Goal: Information Seeking & Learning: Check status

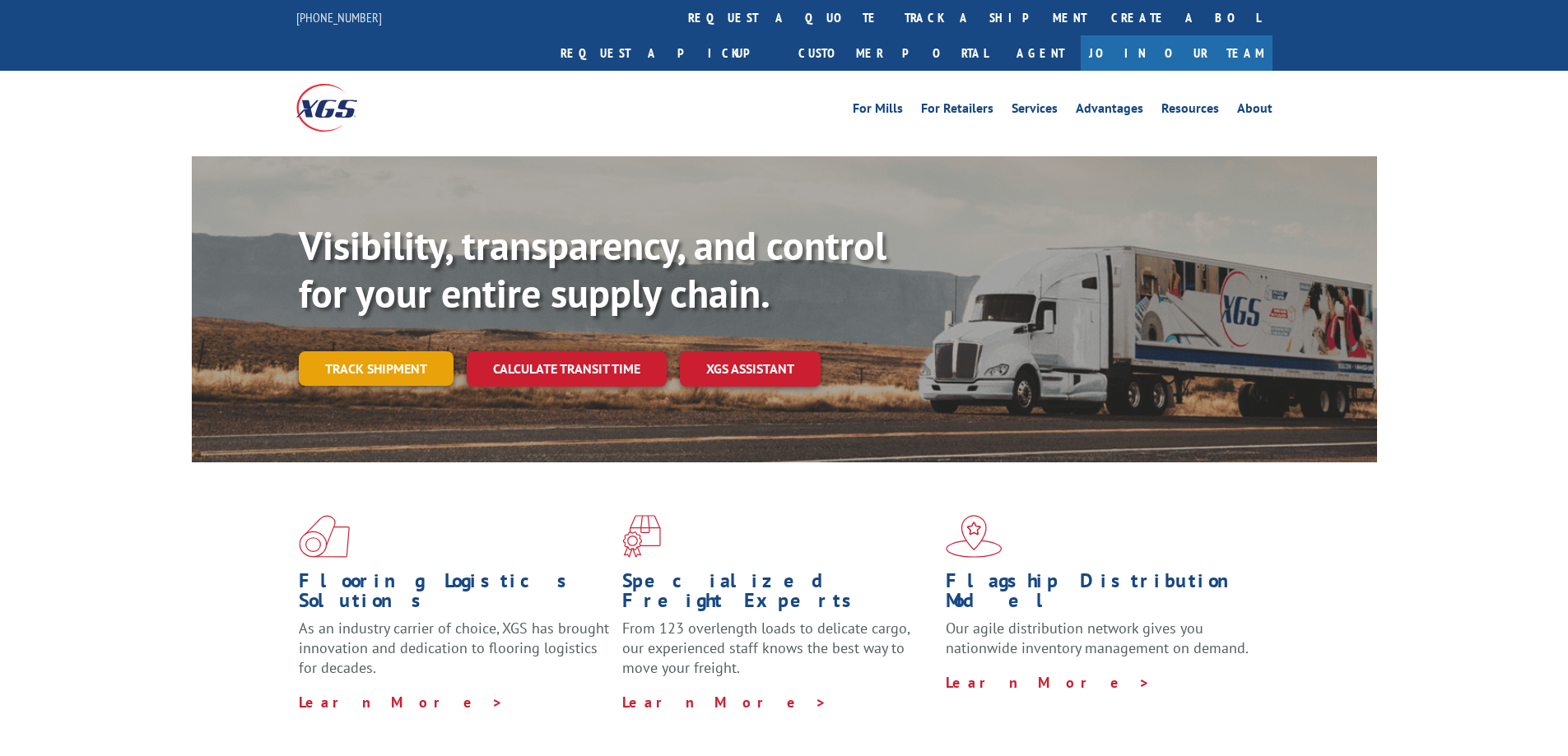
click at [399, 352] on link "Track shipment" at bounding box center [376, 369] width 154 height 35
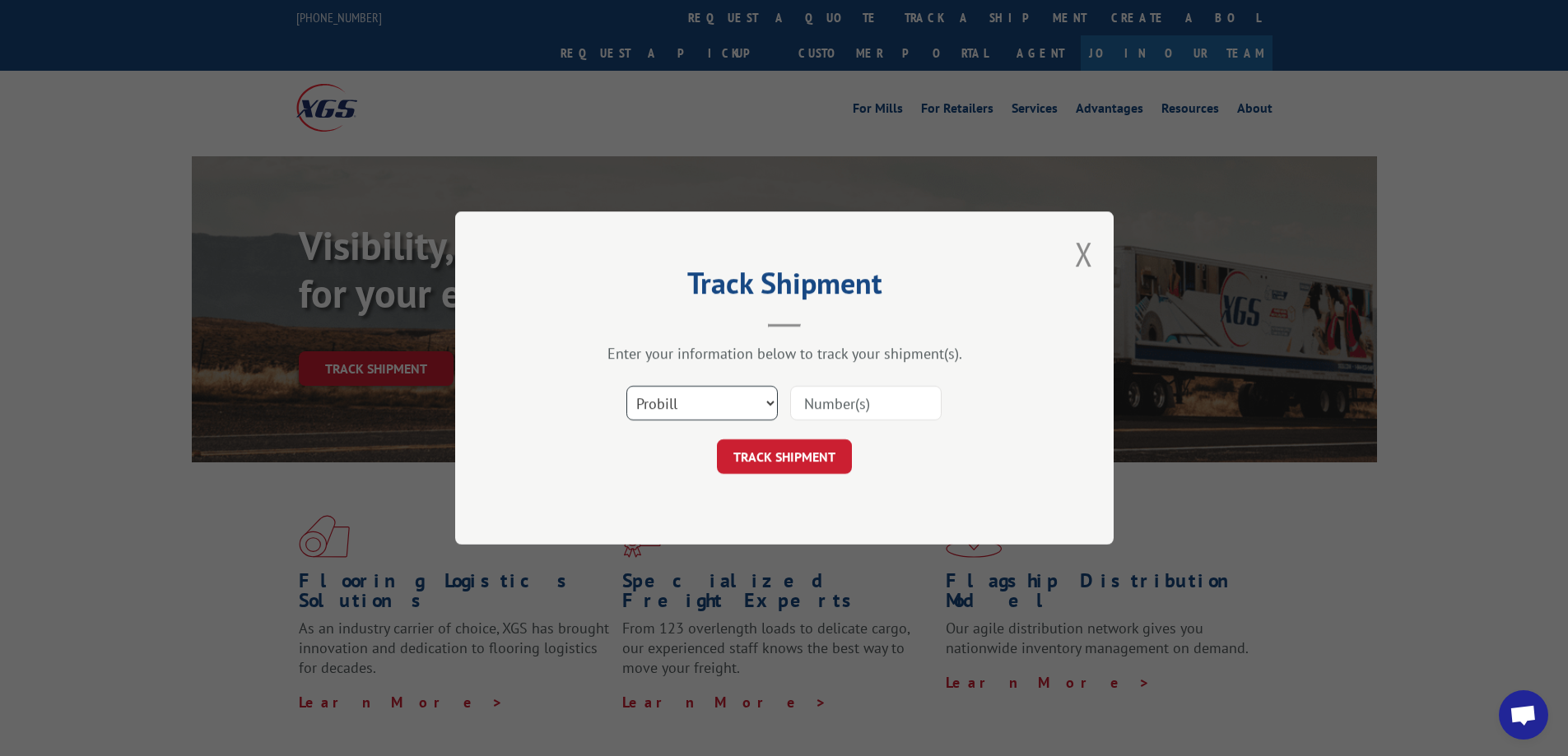
click at [688, 405] on select "Select category... Probill BOL PO" at bounding box center [702, 403] width 151 height 35
select select "po"
click at [627, 386] on select "Select category... Probill BOL PO" at bounding box center [702, 403] width 151 height 35
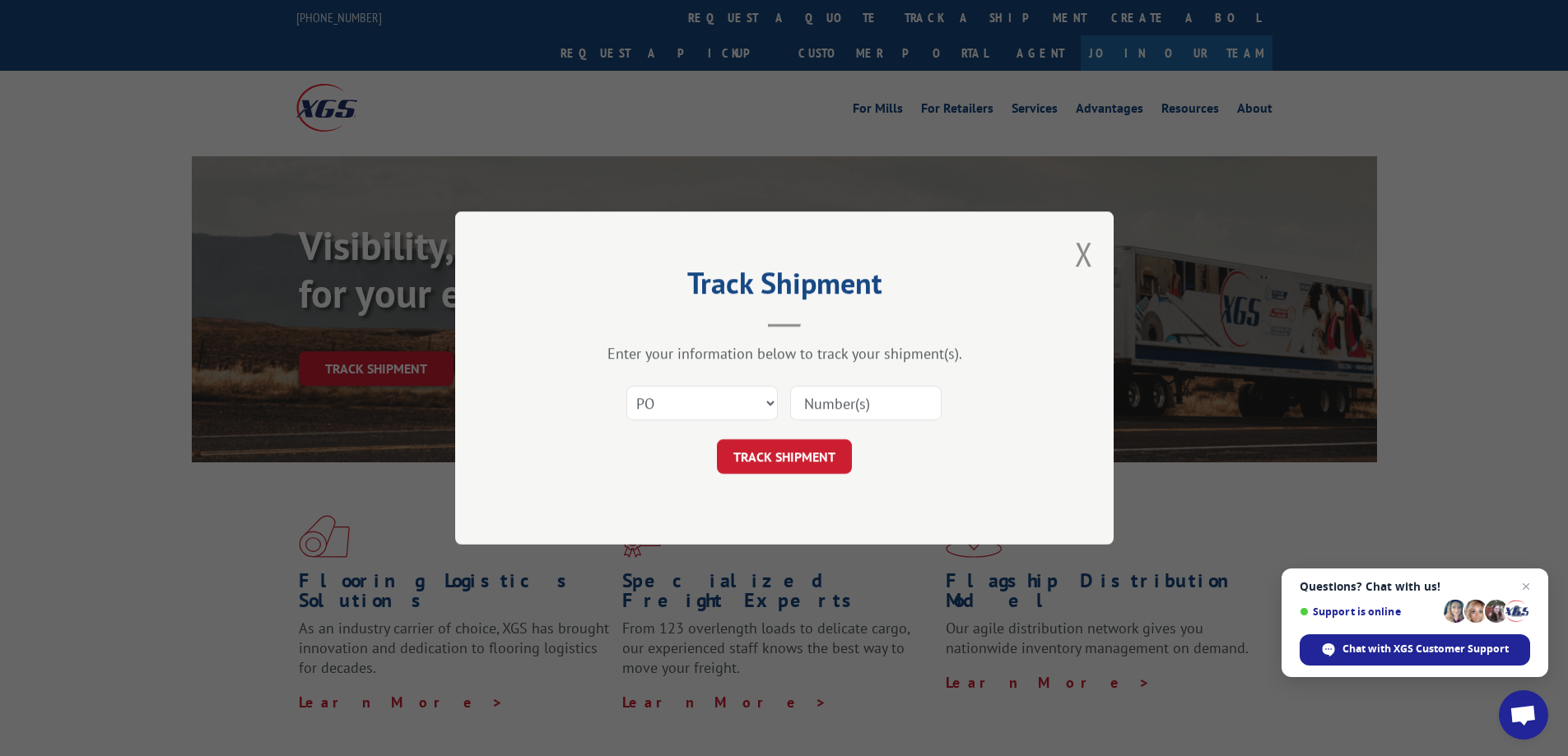
click at [840, 404] on input at bounding box center [866, 403] width 151 height 35
paste input "60448628"
type input "60448628"
click at [809, 452] on button "TRACK SHIPMENT" at bounding box center [785, 456] width 135 height 35
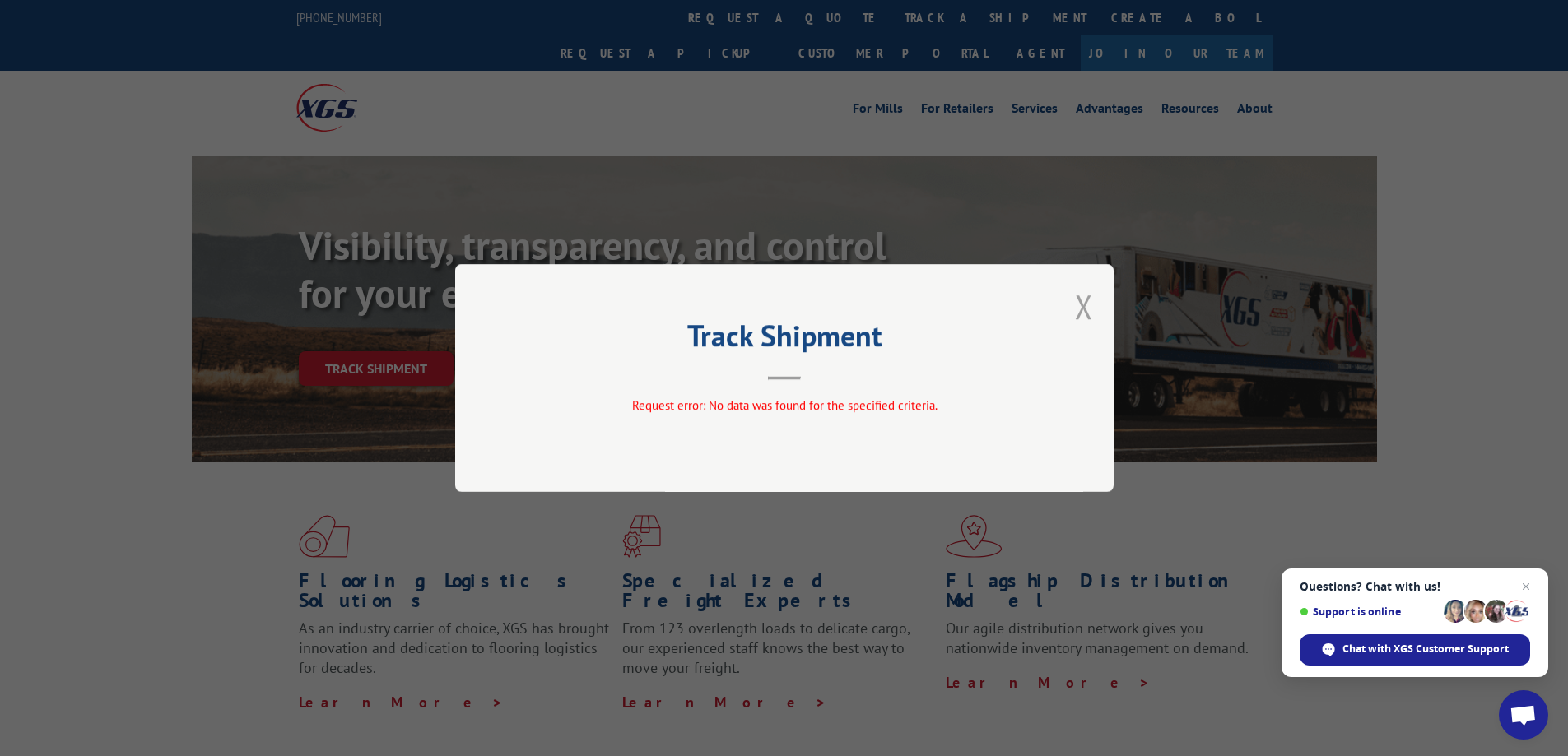
click at [1078, 300] on button "Close modal" at bounding box center [1084, 307] width 18 height 44
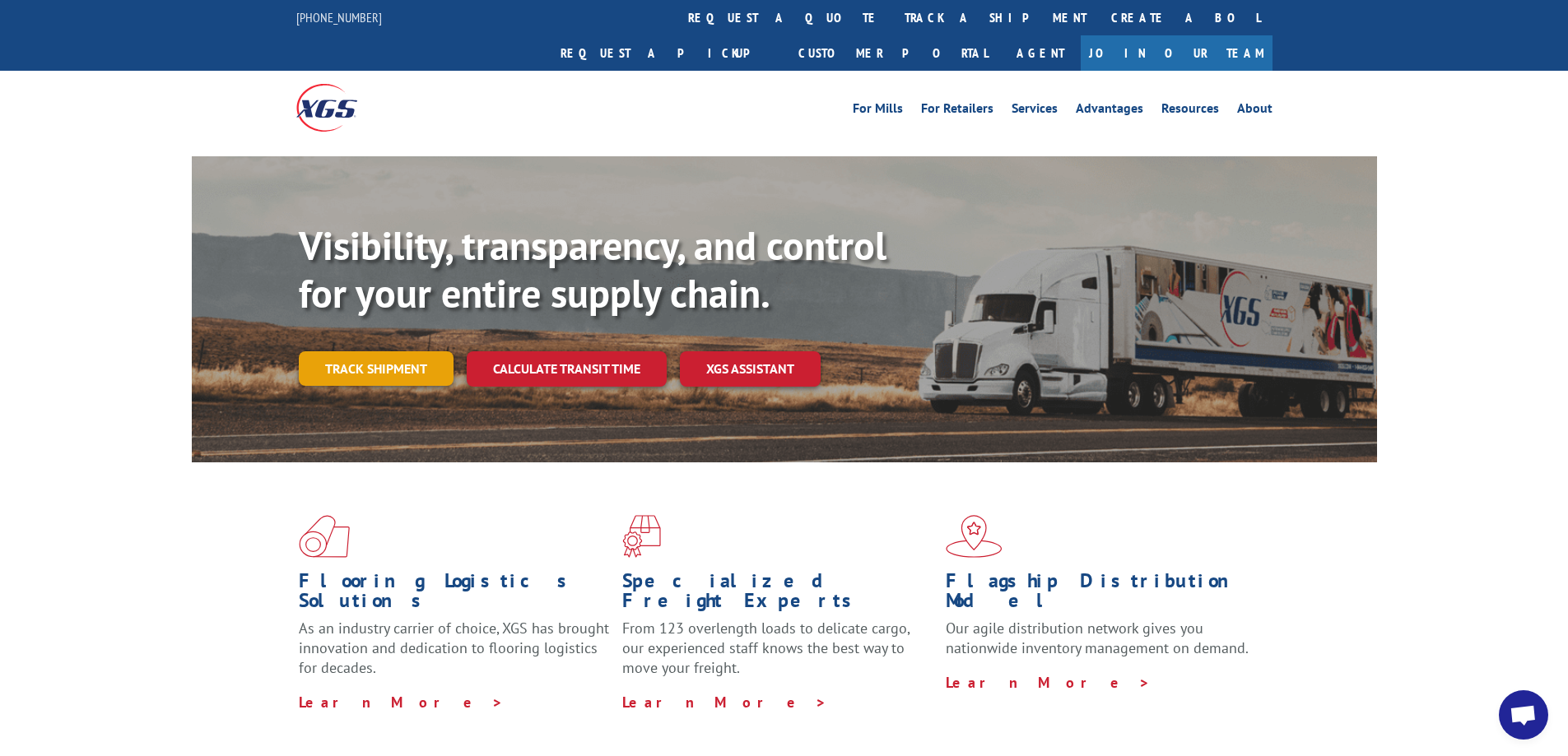
click at [409, 352] on link "Track shipment" at bounding box center [376, 369] width 154 height 35
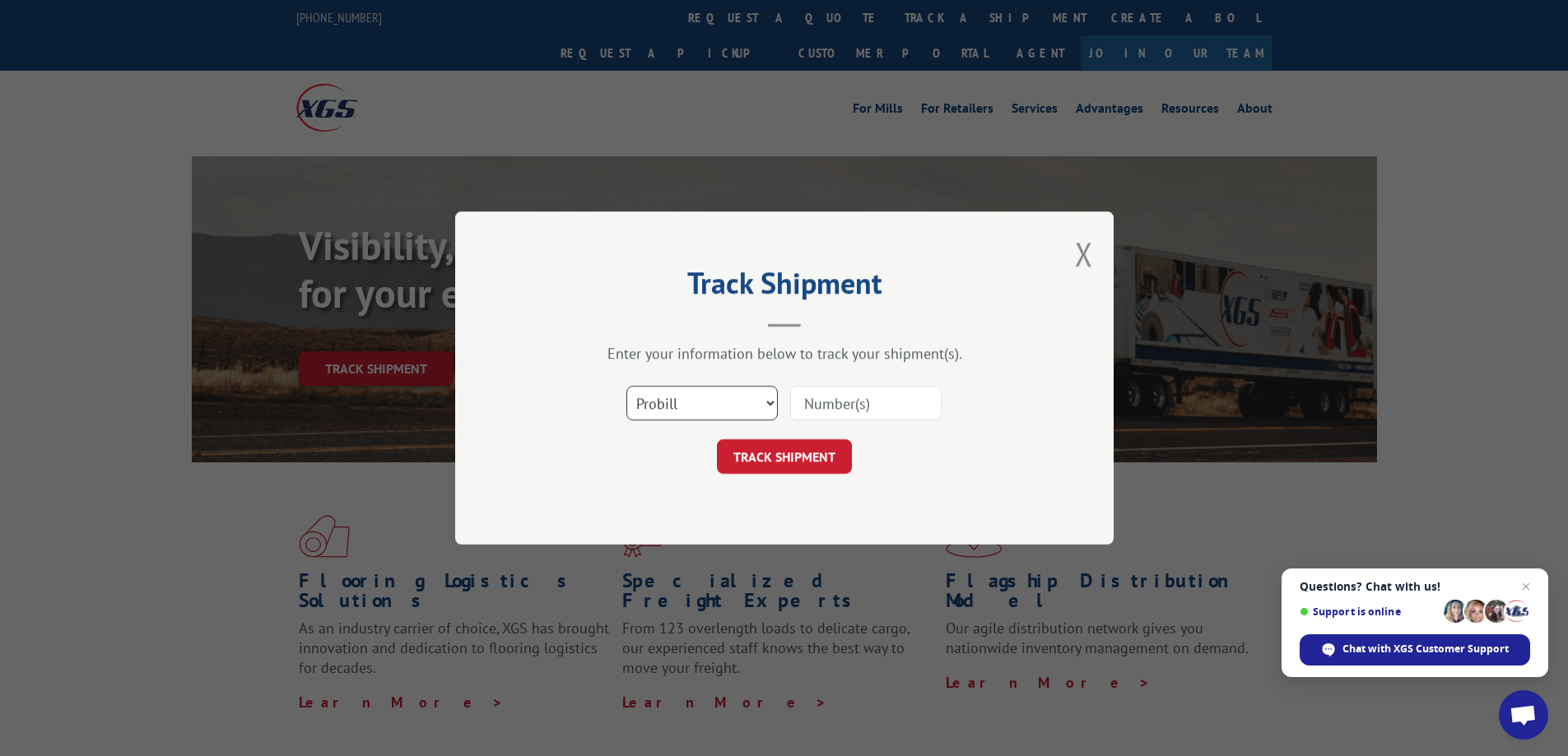
click at [744, 395] on select "Select category... Probill BOL PO" at bounding box center [702, 403] width 151 height 35
select select "po"
click at [627, 386] on select "Select category... Probill BOL PO" at bounding box center [702, 403] width 151 height 35
click at [847, 404] on input at bounding box center [866, 403] width 151 height 35
paste input "60448628"
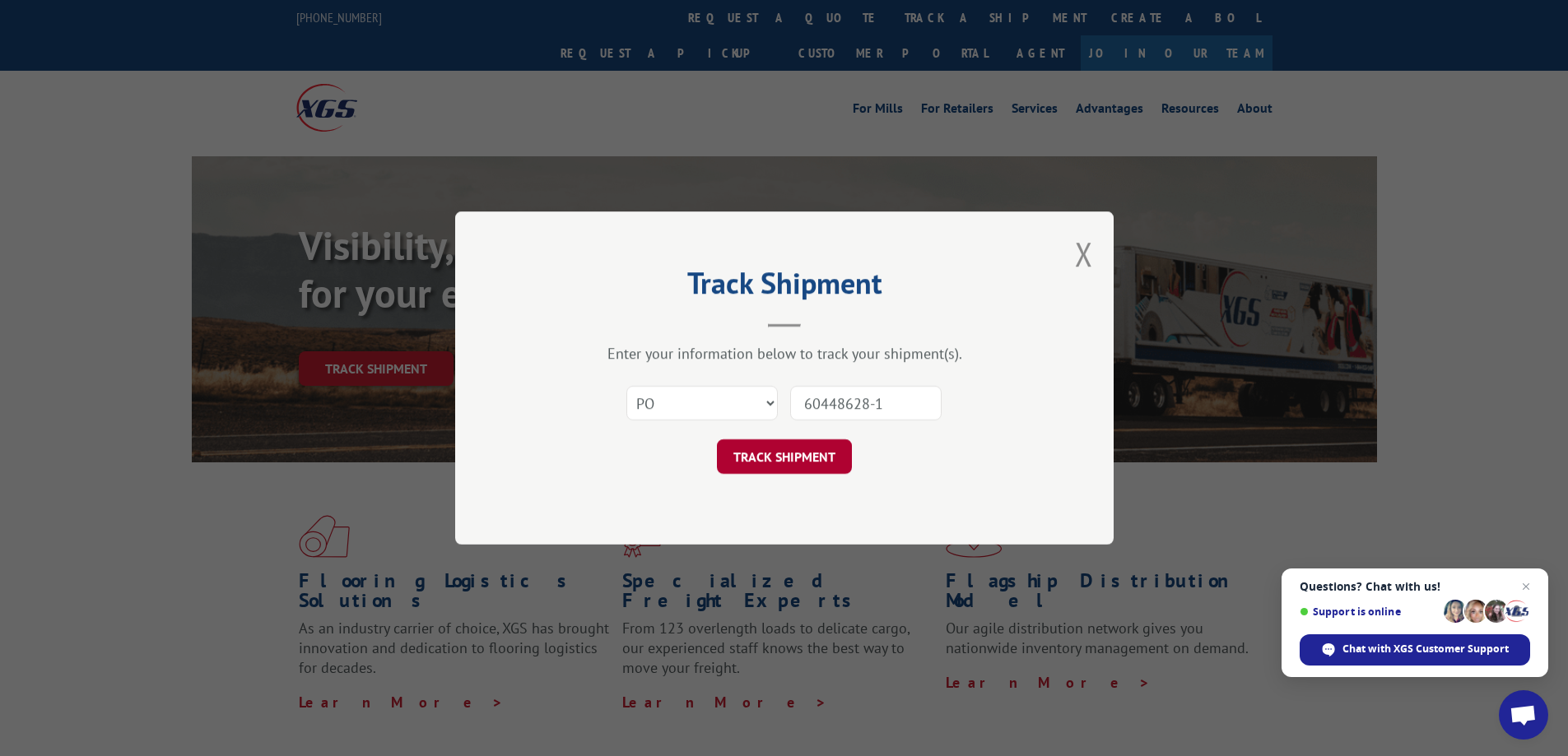
type input "60448628-1"
click at [808, 446] on button "TRACK SHIPMENT" at bounding box center [785, 456] width 135 height 35
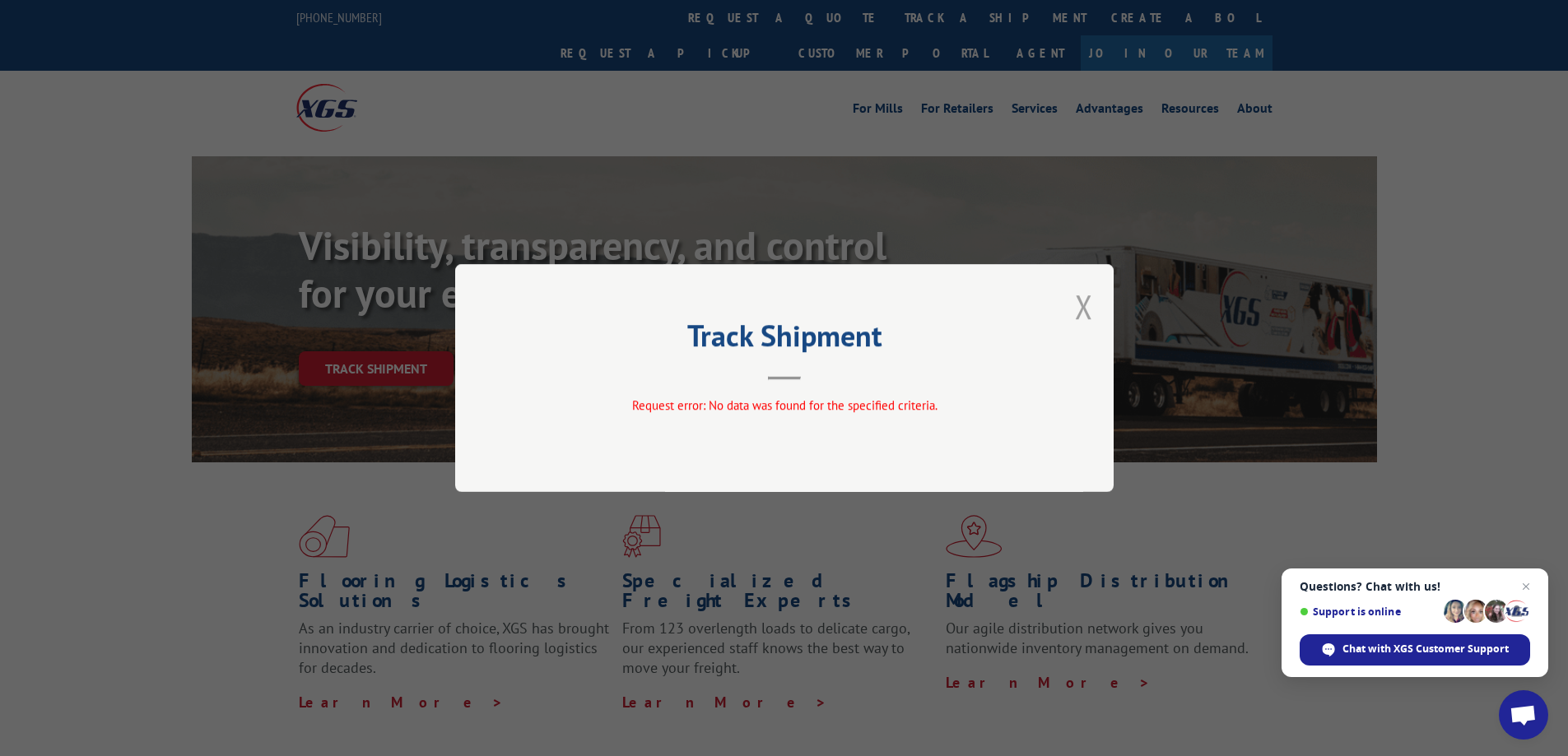
click at [1085, 300] on button "Close modal" at bounding box center [1084, 307] width 18 height 44
